Goal: Download file/media

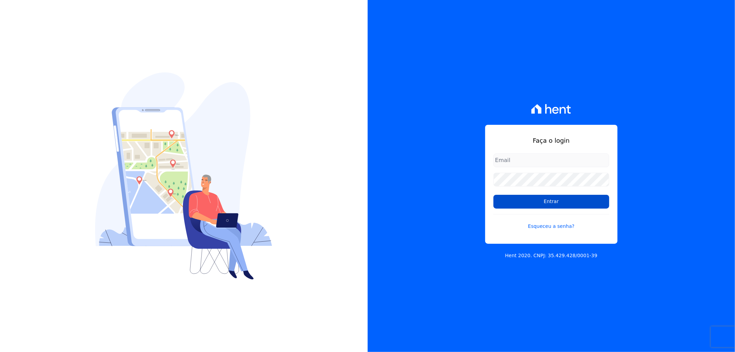
type input "[EMAIL_ADDRESS][DOMAIN_NAME]"
click at [555, 202] on input "Entrar" at bounding box center [551, 202] width 116 height 14
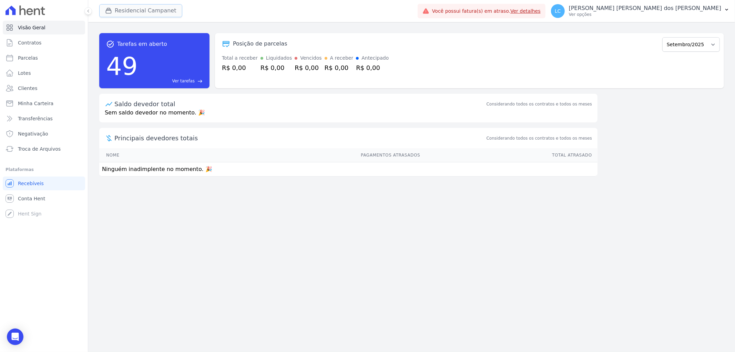
click at [129, 12] on button "Residencial Campanet" at bounding box center [140, 10] width 83 height 13
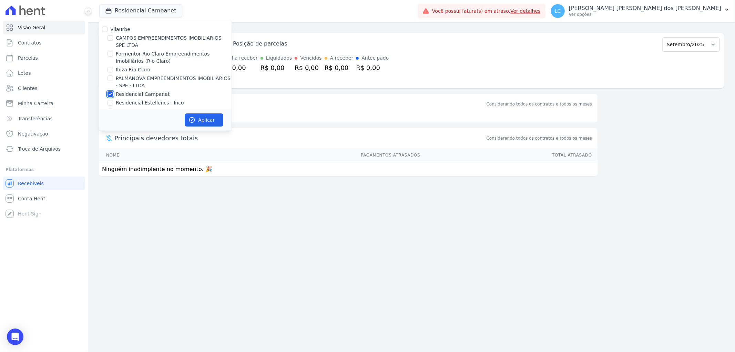
click at [110, 94] on input "Residencial Campanet" at bounding box center [110, 94] width 6 height 6
checkbox input "false"
click at [111, 68] on input "Ibiza Rio Claro" at bounding box center [110, 70] width 6 height 6
checkbox input "true"
click at [204, 121] on button "Aplicar" at bounding box center [204, 119] width 39 height 13
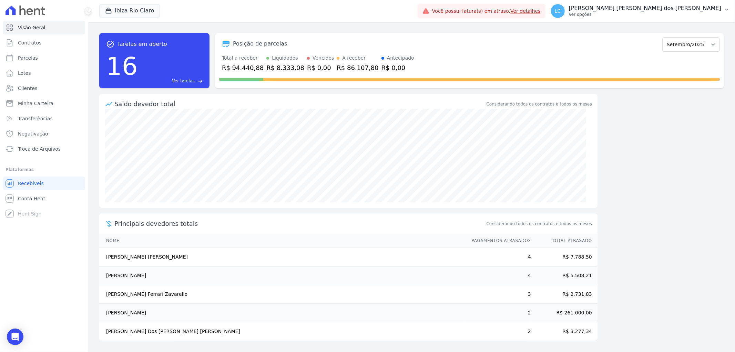
click at [561, 12] on span "LC" at bounding box center [558, 11] width 6 height 5
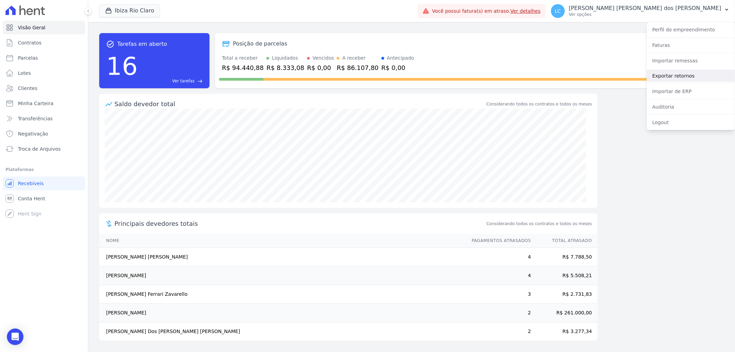
click at [687, 76] on link "Exportar retornos" at bounding box center [691, 76] width 88 height 12
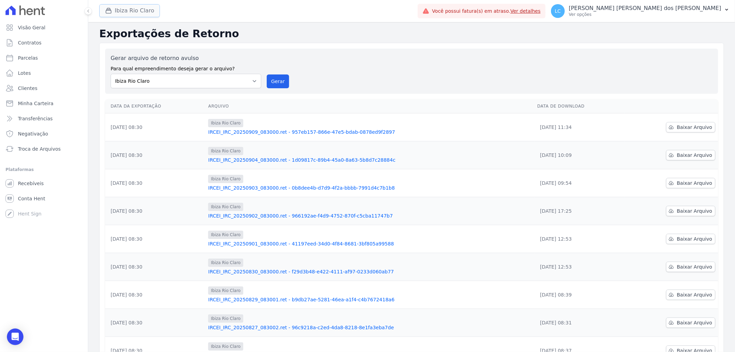
click at [142, 14] on button "Ibiza Rio Claro" at bounding box center [129, 10] width 61 height 13
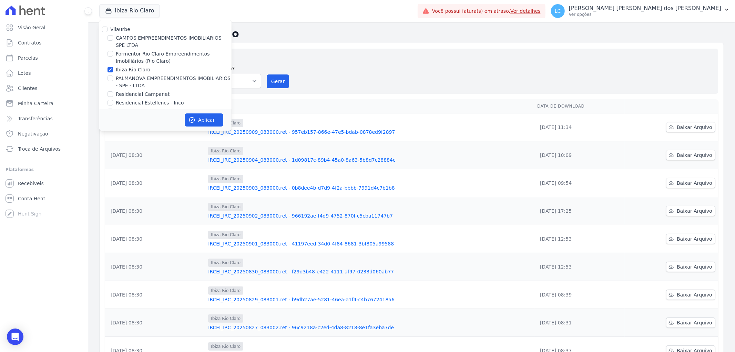
click at [113, 80] on div at bounding box center [110, 78] width 6 height 7
click at [109, 80] on input "PALMANOVA EMPREENDIMENTOS IMOBILIARIOS - SPE - LTDA" at bounding box center [110, 78] width 6 height 6
checkbox input "true"
click at [109, 71] on input "Ibiza Rio Claro" at bounding box center [110, 70] width 6 height 6
checkbox input "false"
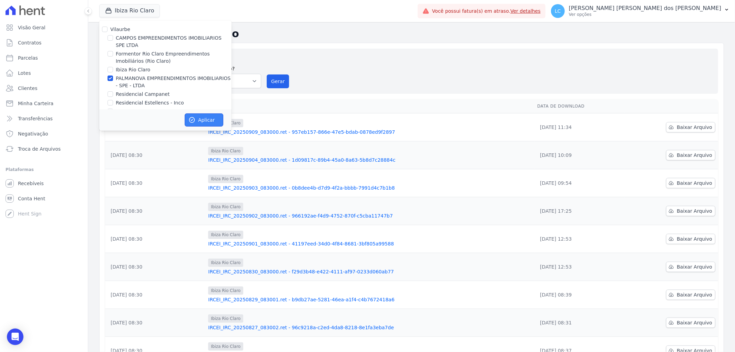
click at [202, 119] on button "Aplicar" at bounding box center [204, 119] width 39 height 13
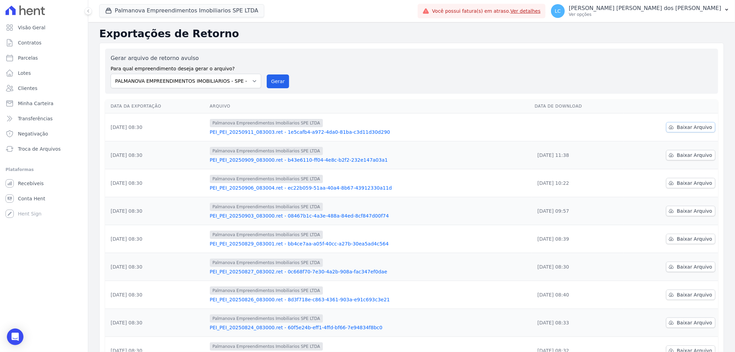
click at [680, 127] on span "Baixar Arquivo" at bounding box center [694, 127] width 35 height 7
click at [172, 7] on button "Palmanova Empreendimentos Imobiliarios SPE LTDA" at bounding box center [181, 10] width 165 height 13
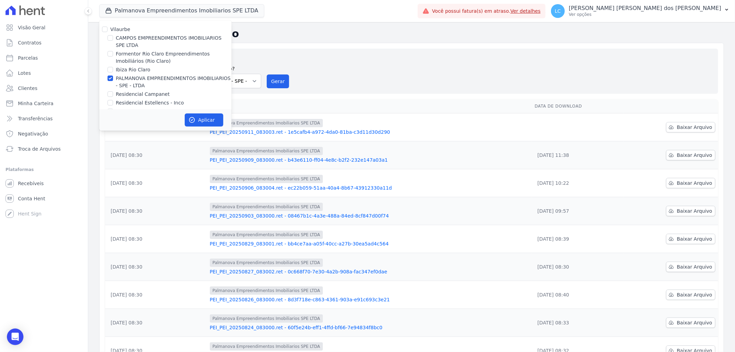
click at [108, 97] on div at bounding box center [110, 94] width 6 height 7
click at [108, 96] on input "Residencial Campanet" at bounding box center [110, 94] width 6 height 6
checkbox input "true"
click at [111, 76] on input "PALMANOVA EMPREENDIMENTOS IMOBILIARIOS - SPE - LTDA" at bounding box center [110, 78] width 6 height 6
checkbox input "false"
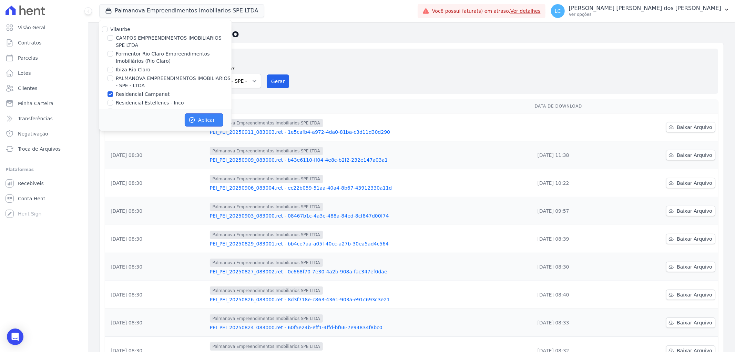
click at [203, 120] on button "Aplicar" at bounding box center [204, 119] width 39 height 13
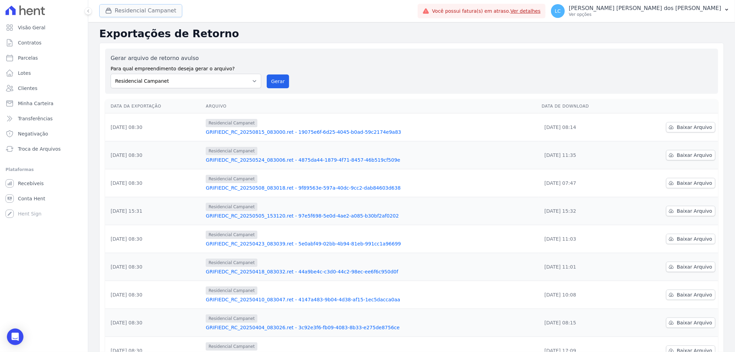
click at [139, 11] on button "Residencial Campanet" at bounding box center [140, 10] width 83 height 13
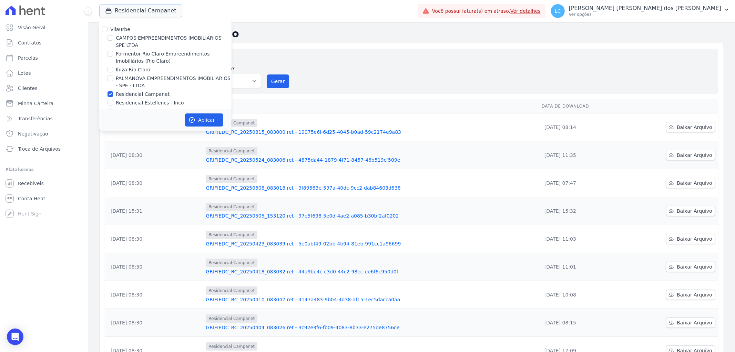
scroll to position [11, 0]
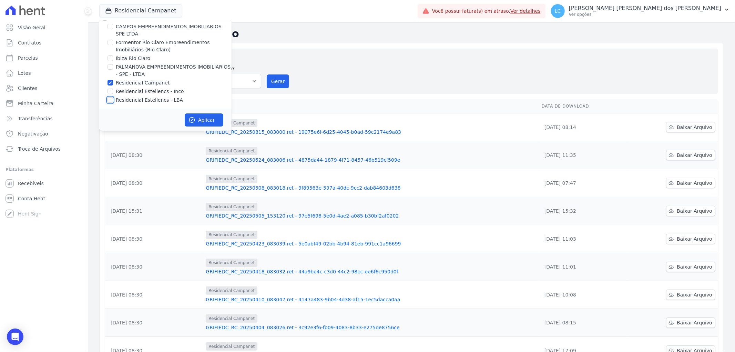
click at [110, 99] on input "Residencial Estellencs - LBA" at bounding box center [110, 100] width 6 height 6
checkbox input "true"
click at [110, 84] on input "Residencial Campanet" at bounding box center [110, 83] width 6 height 6
checkbox input "false"
click at [204, 121] on button "Aplicar" at bounding box center [204, 119] width 39 height 13
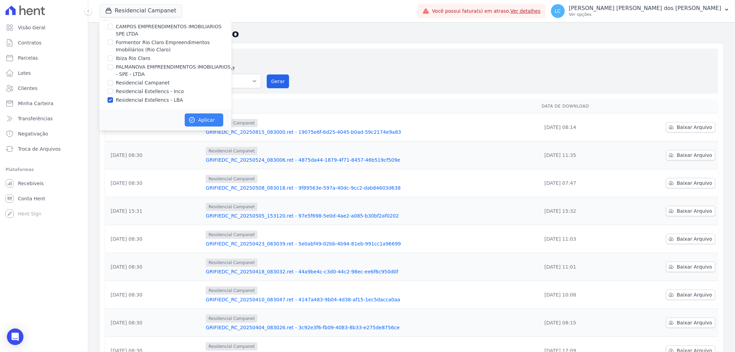
scroll to position [10, 0]
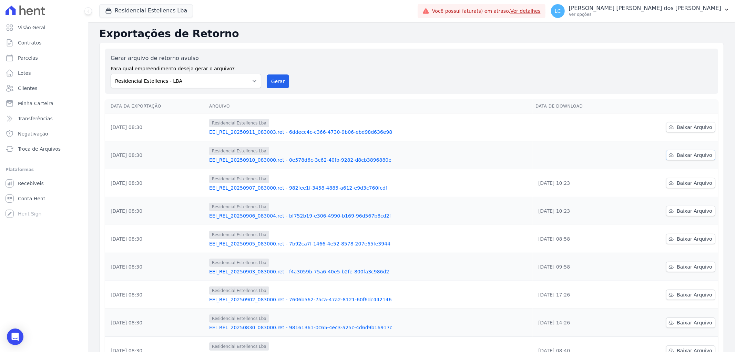
click at [670, 157] on icon at bounding box center [671, 154] width 4 height 3
click at [683, 125] on span "Baixar Arquivo" at bounding box center [694, 127] width 35 height 7
click at [143, 13] on button "Residencial Estellencs Lba" at bounding box center [146, 10] width 94 height 13
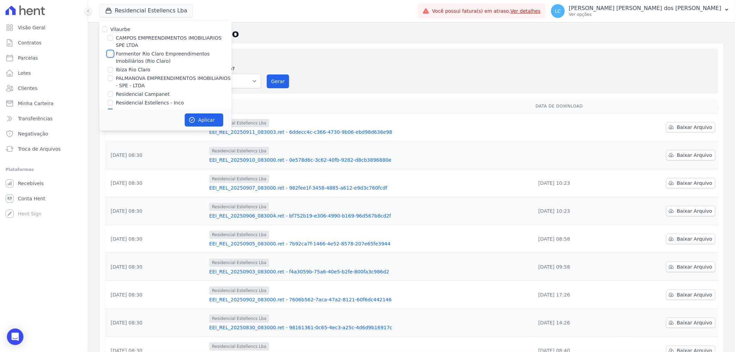
click at [107, 54] on input "Formentor Rio Claro Empreendimentos Imobiliários (Rio Claro)" at bounding box center [110, 54] width 6 height 6
checkbox input "true"
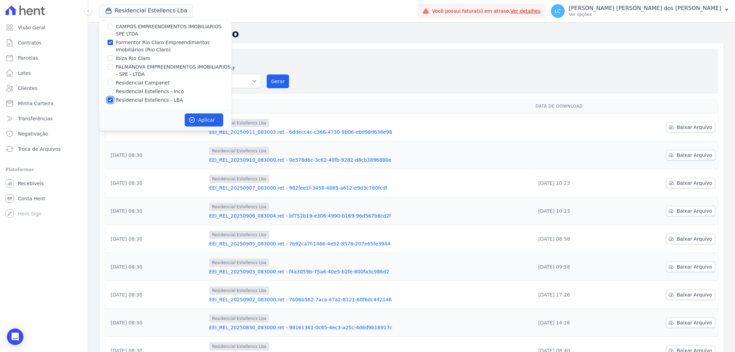
click at [111, 101] on input "Residencial Estellencs - LBA" at bounding box center [110, 100] width 6 height 6
checkbox input "false"
click at [196, 116] on button "Aplicar" at bounding box center [204, 119] width 39 height 13
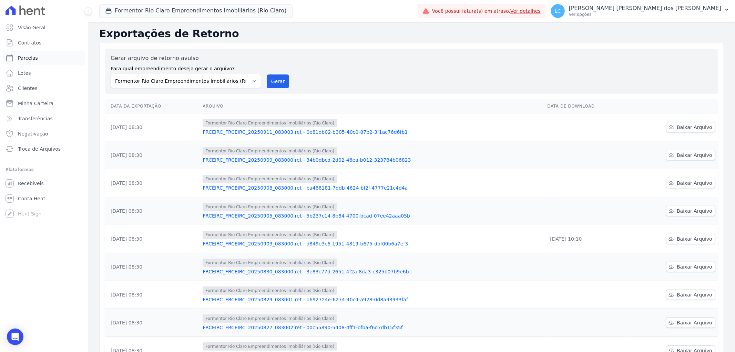
click at [32, 56] on span "Parcelas" at bounding box center [28, 57] width 20 height 7
select select
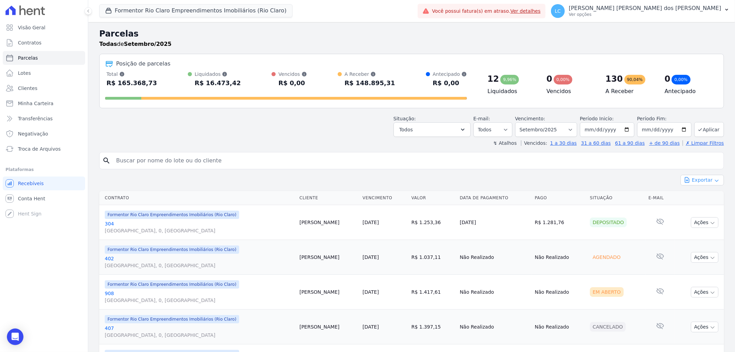
click at [698, 181] on button "Exportar" at bounding box center [701, 180] width 43 height 11
click at [704, 196] on span "Exportar PDF" at bounding box center [701, 196] width 36 height 7
